Goal: Task Accomplishment & Management: Complete application form

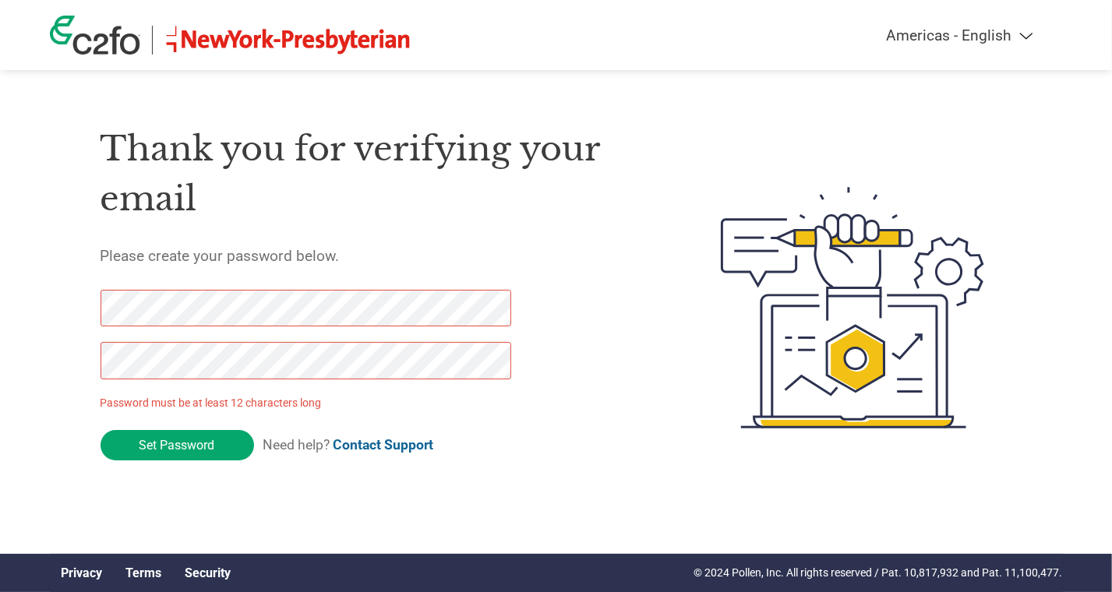
click at [12, 305] on div "Americas - English Américas - Español [GEOGRAPHIC_DATA] - Português Amériques -…" at bounding box center [556, 245] width 1112 height 491
click at [48, 361] on div "Americas - English Américas - Español [GEOGRAPHIC_DATA] - Português Amériques -…" at bounding box center [556, 245] width 1112 height 491
click at [139, 455] on input "Set Password" at bounding box center [176, 445] width 153 height 30
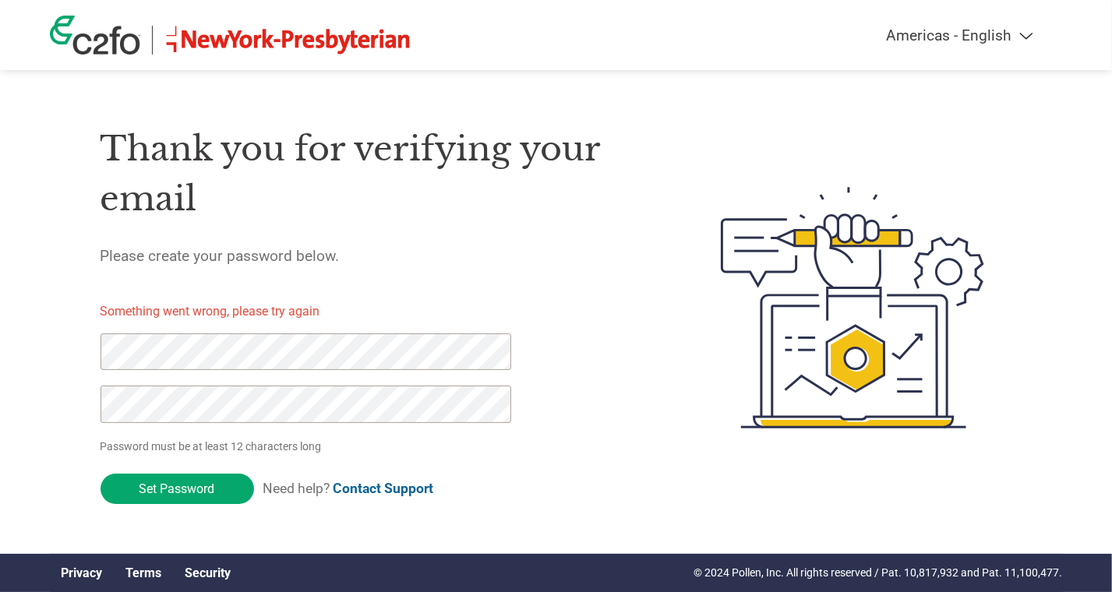
click at [62, 344] on div "Thank you for verifying your email Please create your password below. Something…" at bounding box center [556, 307] width 1013 height 413
click at [70, 388] on div "Thank you for verifying your email Please create your password below. Something…" at bounding box center [556, 307] width 1013 height 413
click at [164, 493] on input "Set Password" at bounding box center [176, 489] width 153 height 30
click at [390, 489] on link "Contact Support" at bounding box center [383, 489] width 100 height 16
click at [296, 43] on img at bounding box center [288, 40] width 248 height 29
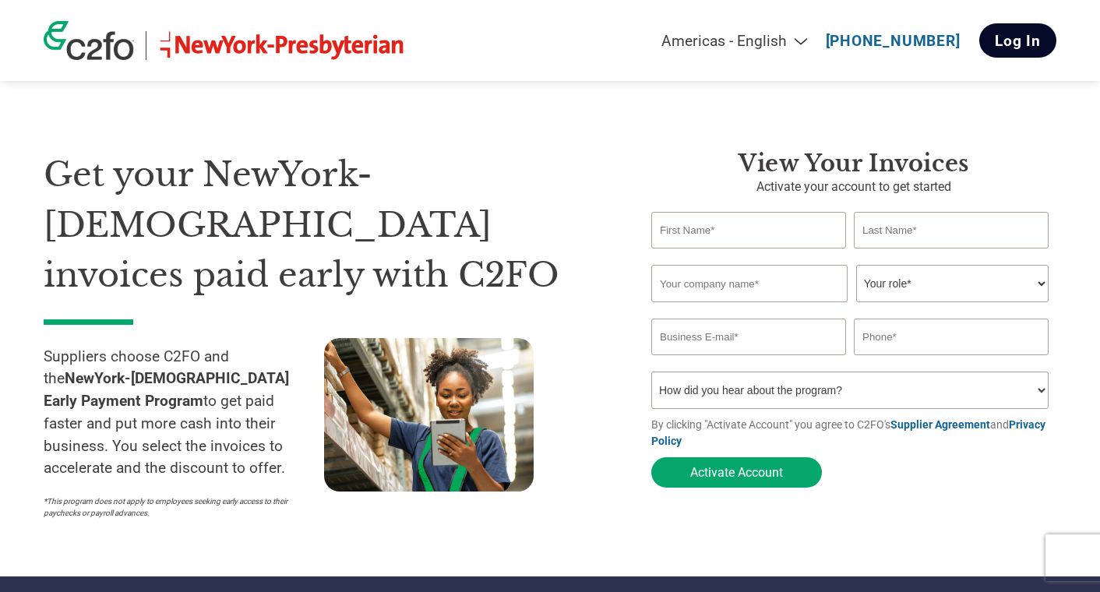
click at [1003, 51] on link "Log In" at bounding box center [1017, 40] width 77 height 34
